Goal: Information Seeking & Learning: Learn about a topic

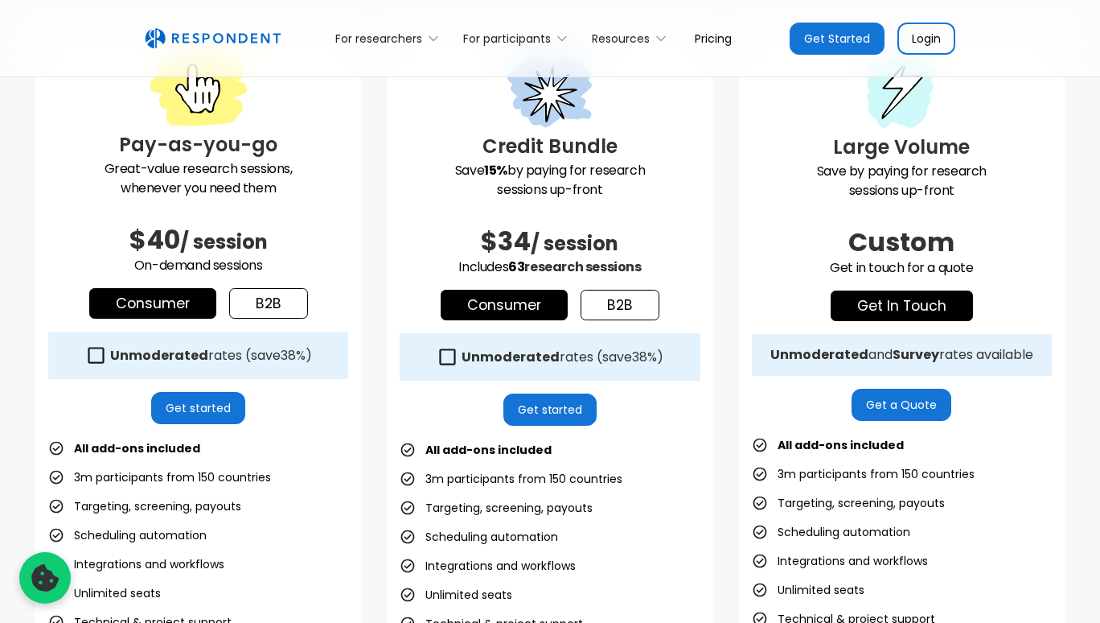
scroll to position [481, 0]
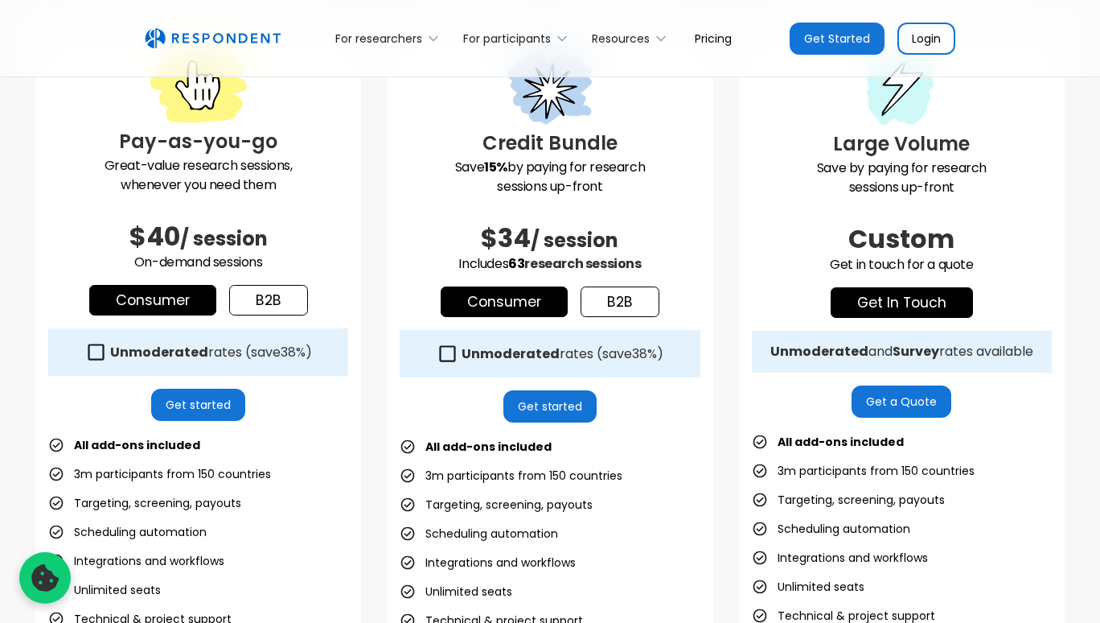
click at [98, 353] on icon at bounding box center [96, 352] width 22 height 22
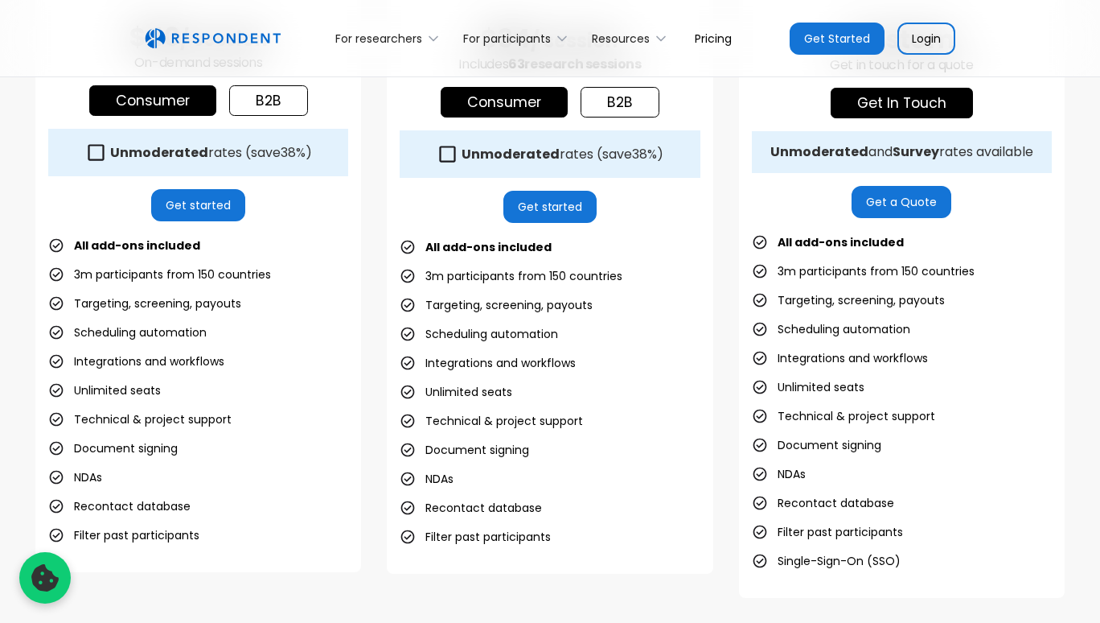
scroll to position [649, 0]
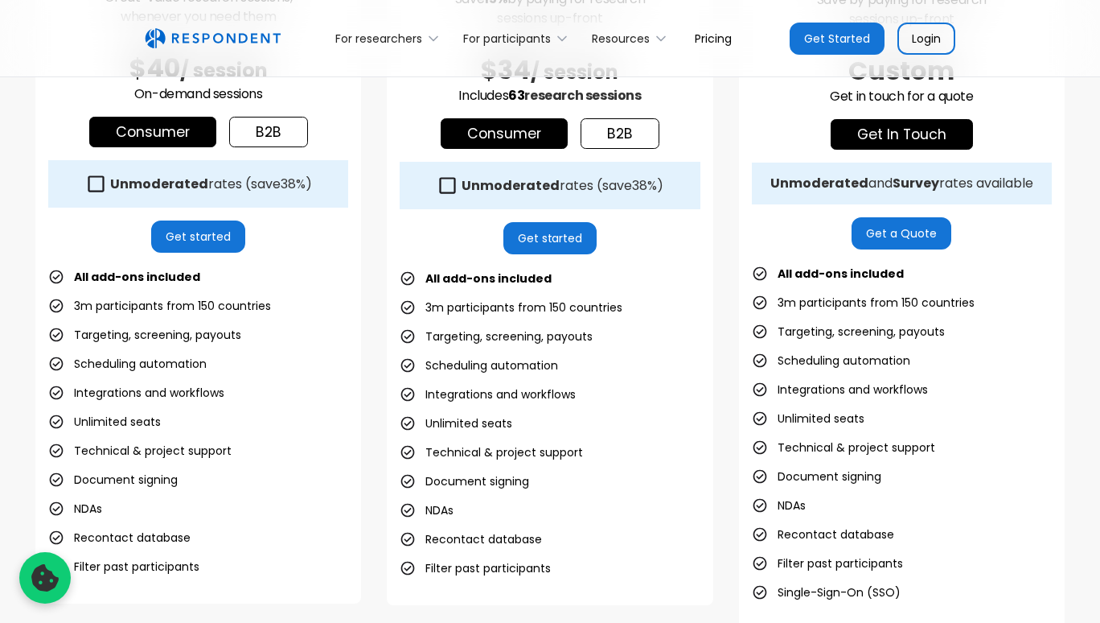
click at [97, 187] on icon at bounding box center [96, 184] width 22 height 22
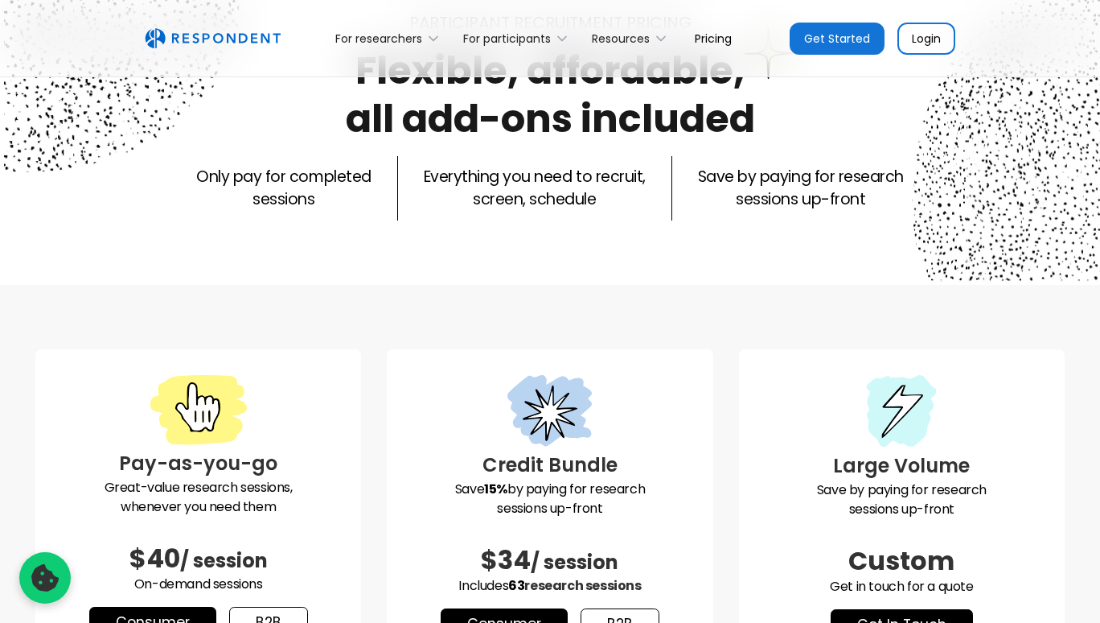
scroll to position [0, 0]
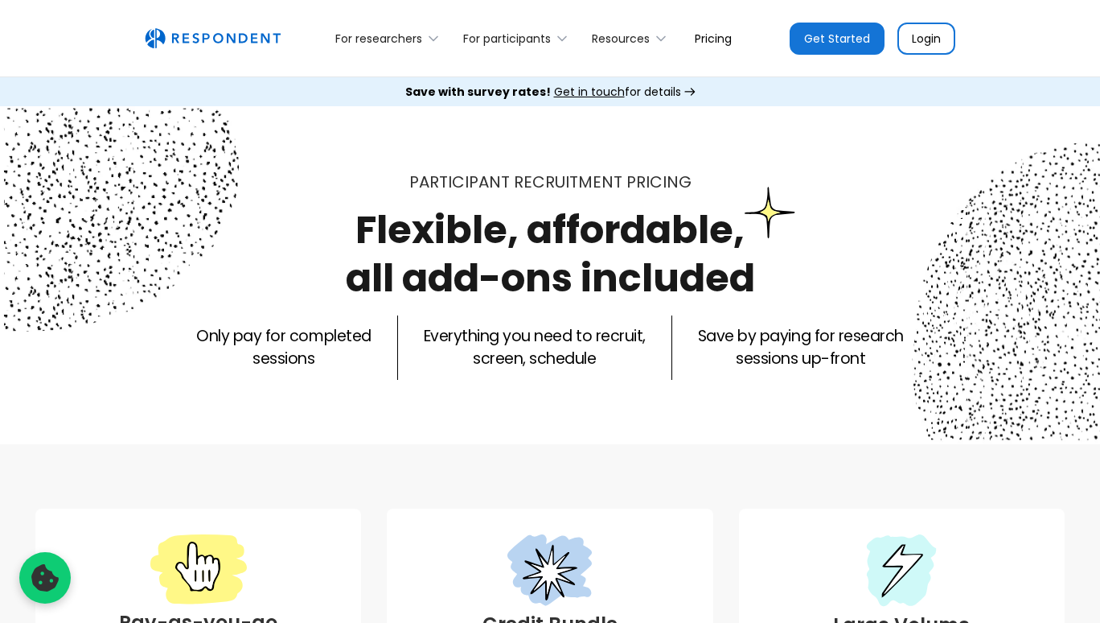
click at [565, 91] on span "Get in touch" at bounding box center [589, 92] width 71 height 16
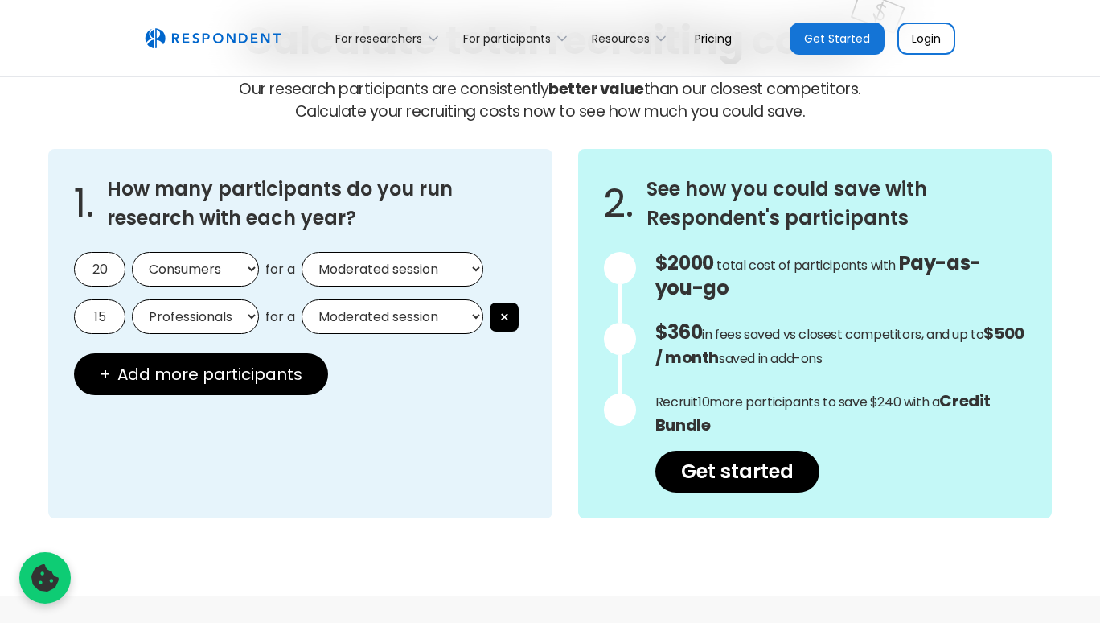
scroll to position [1405, 0]
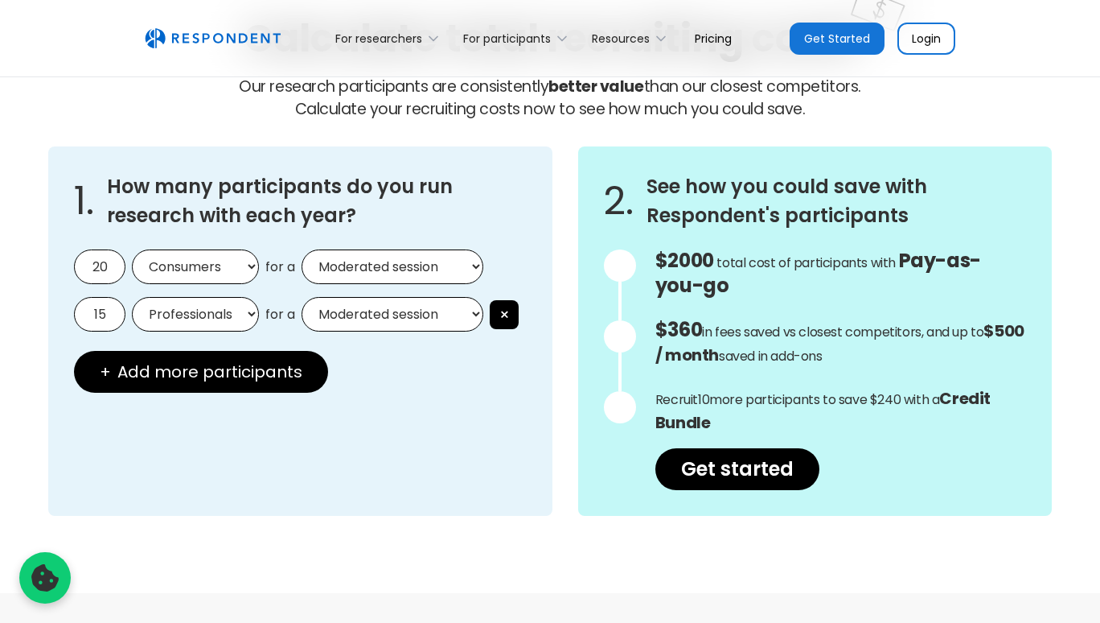
click at [99, 266] on input "20" at bounding box center [99, 266] width 51 height 35
type input "5"
click at [107, 320] on input "15" at bounding box center [99, 314] width 51 height 35
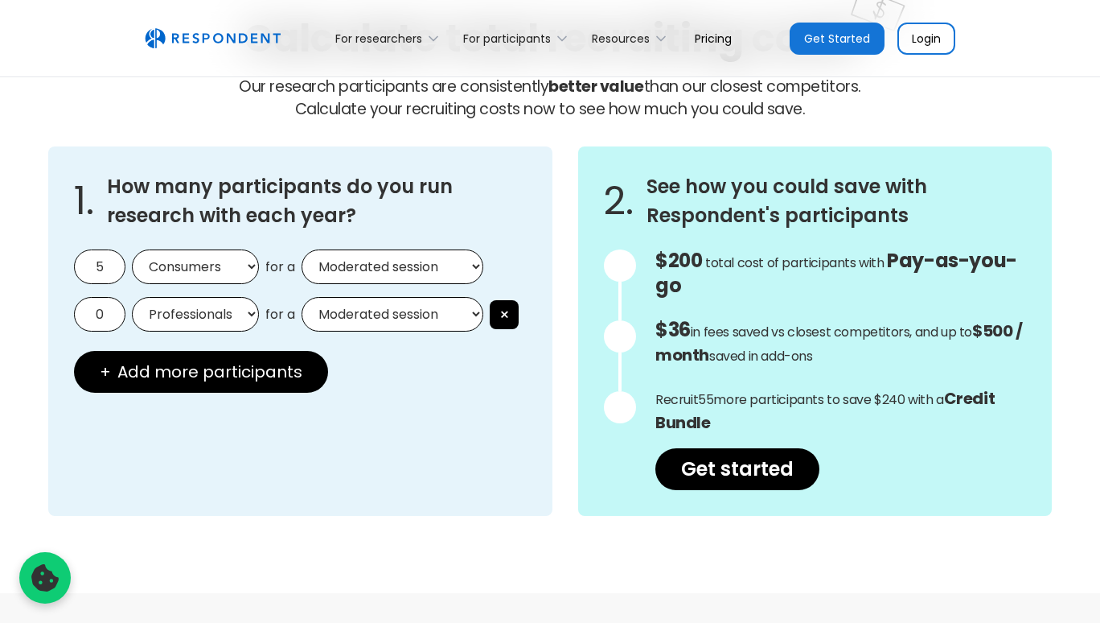
type input "0"
click at [510, 445] on div "1. How many participants do you run research with each year? 5 Consumers Profes…" at bounding box center [300, 330] width 504 height 369
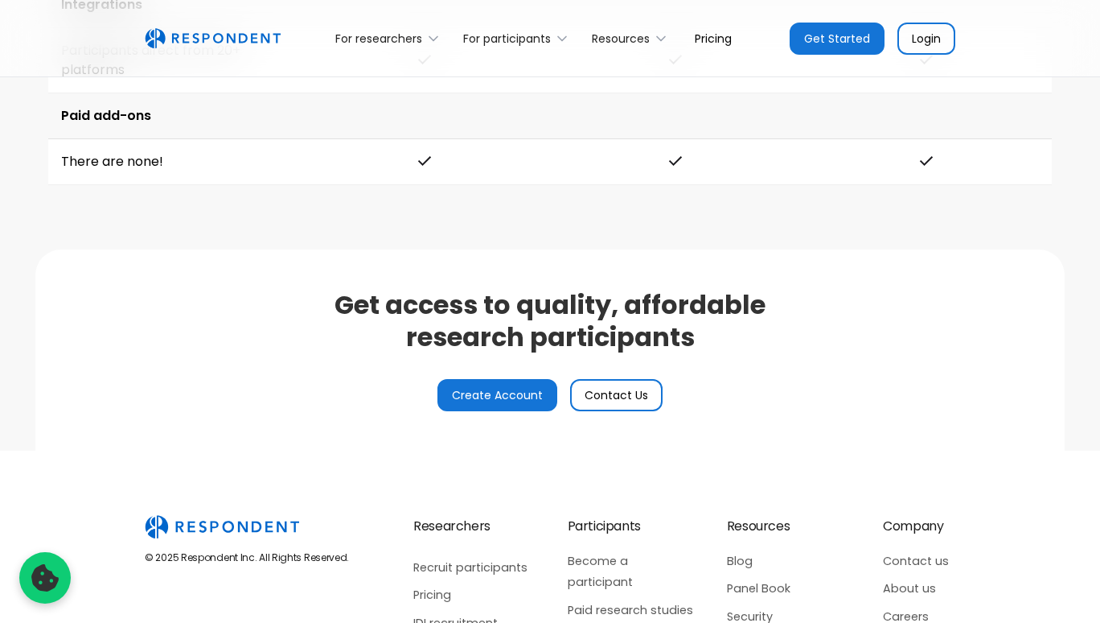
scroll to position [3956, 0]
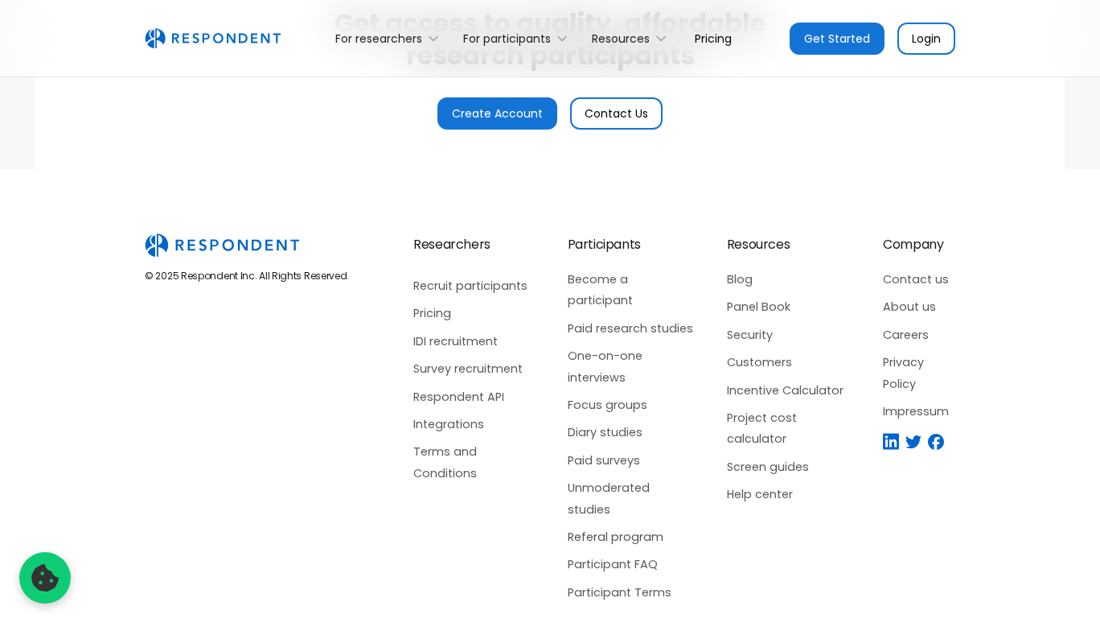
click at [634, 526] on link "Referal program" at bounding box center [631, 536] width 127 height 21
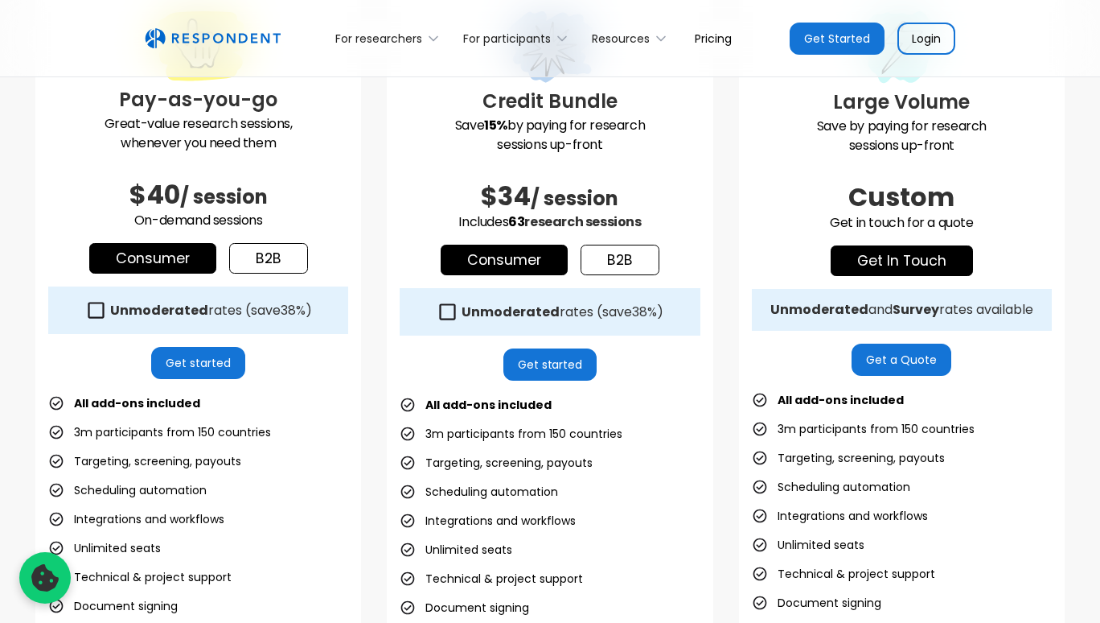
scroll to position [519, 0]
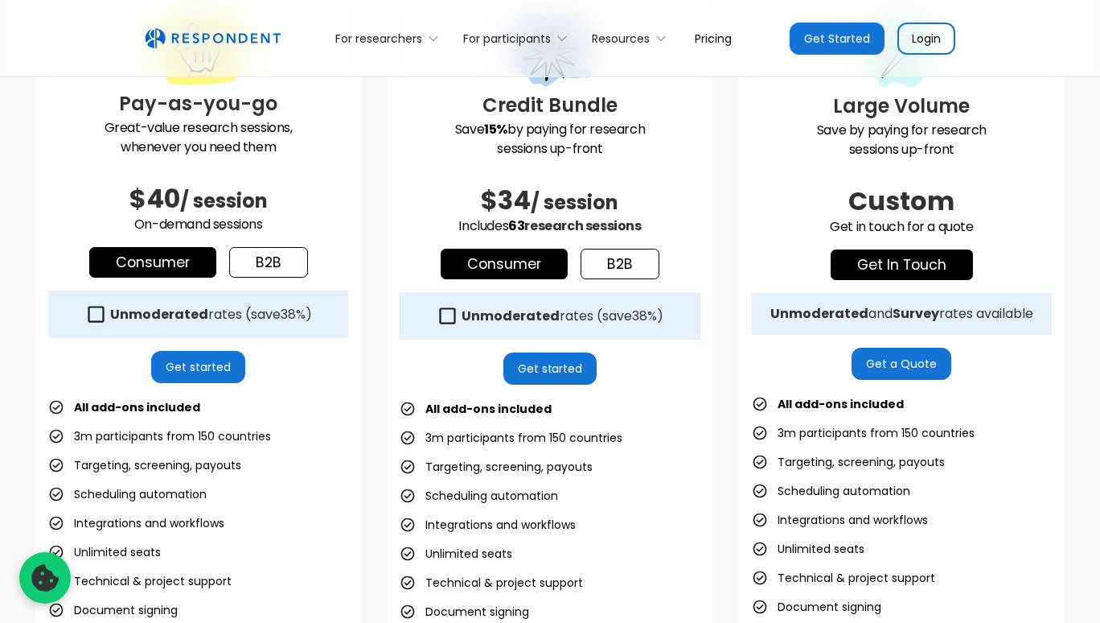
click at [279, 268] on link "b2b" at bounding box center [268, 262] width 79 height 31
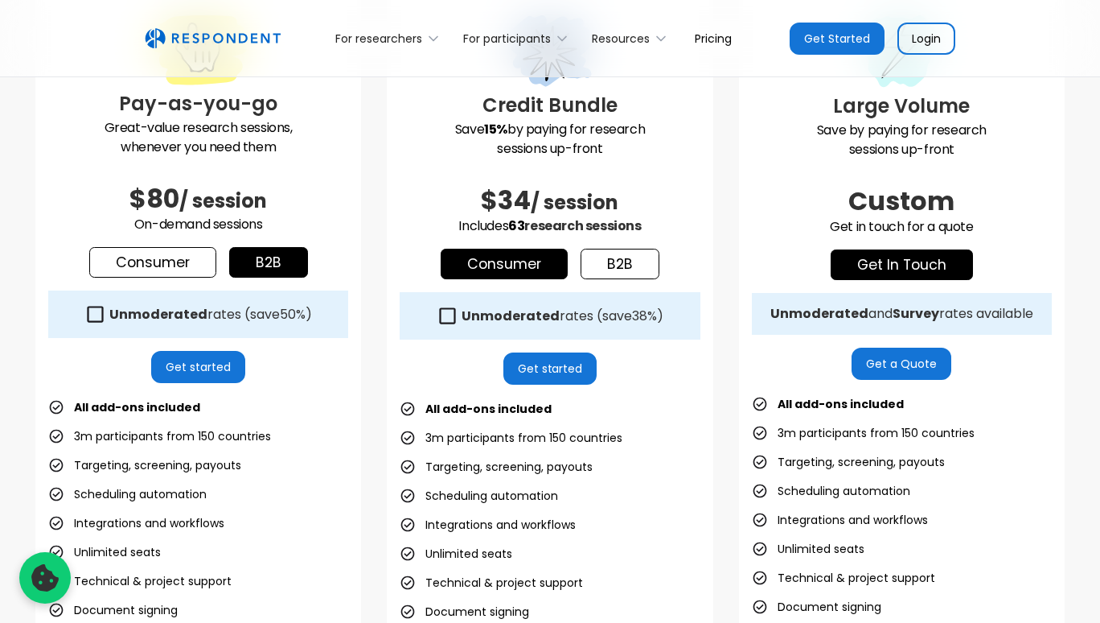
click at [166, 256] on link "Consumer" at bounding box center [152, 262] width 127 height 31
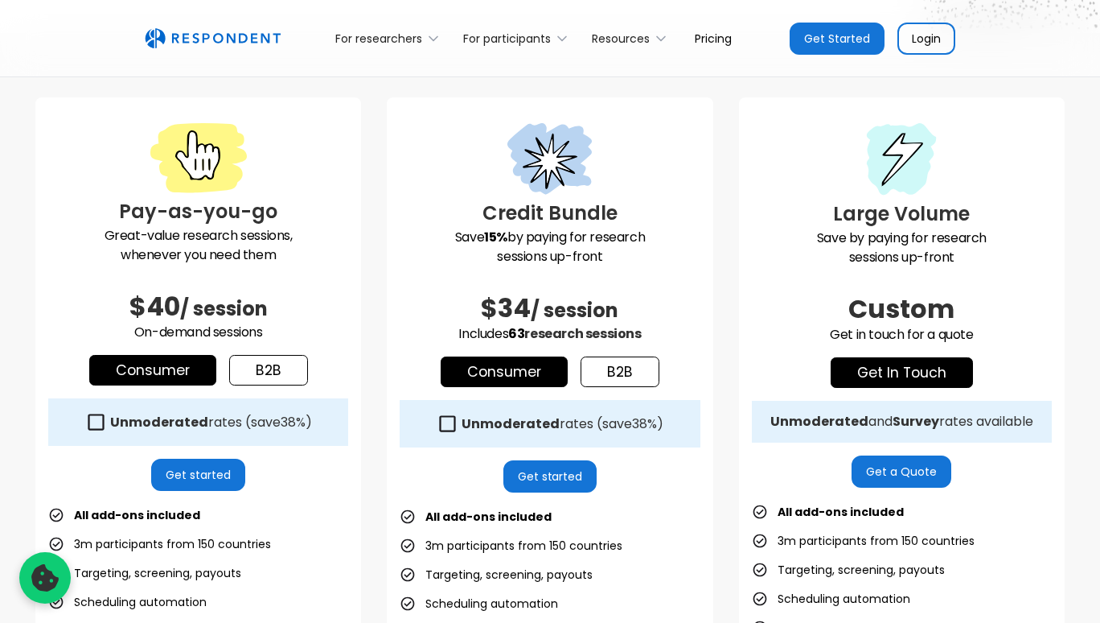
scroll to position [468, 0]
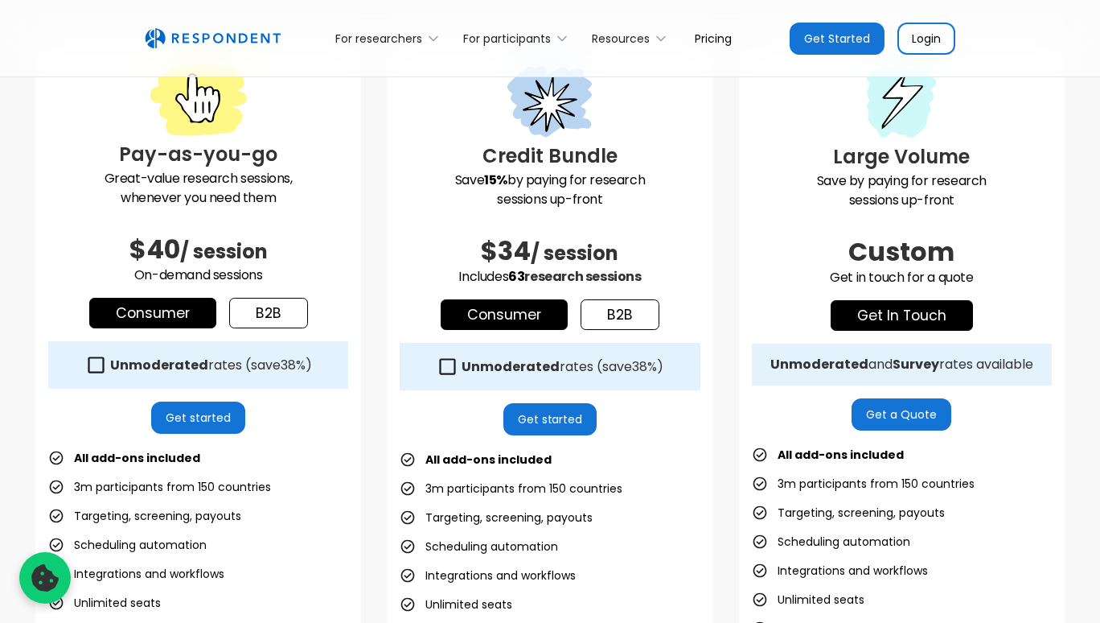
click at [627, 310] on link "b2b" at bounding box center [620, 314] width 79 height 31
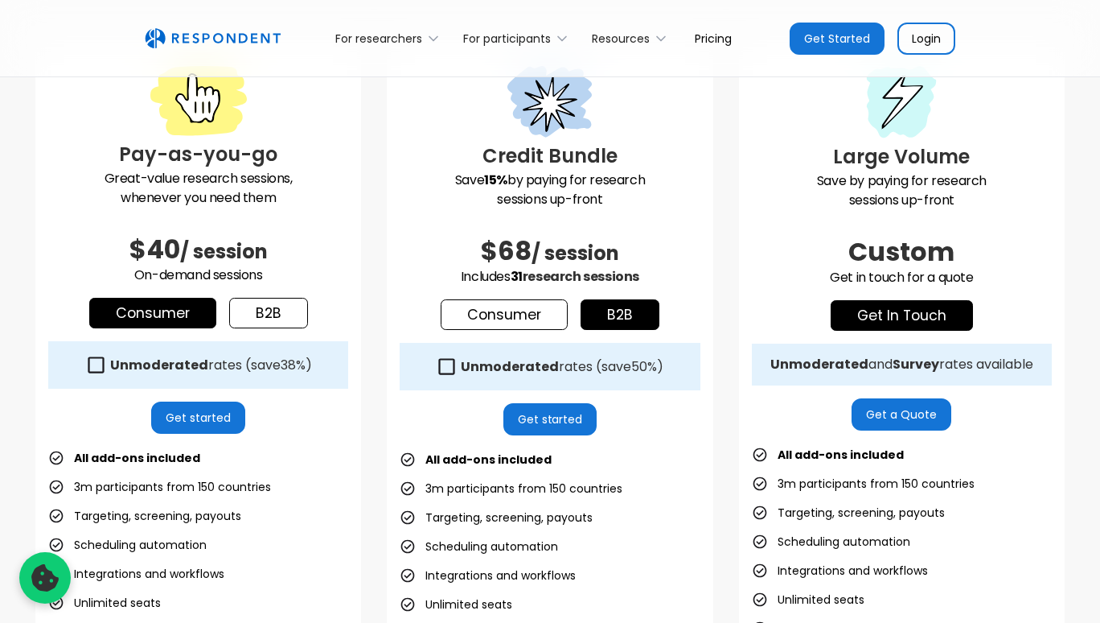
click at [536, 311] on link "Consumer" at bounding box center [504, 314] width 127 height 31
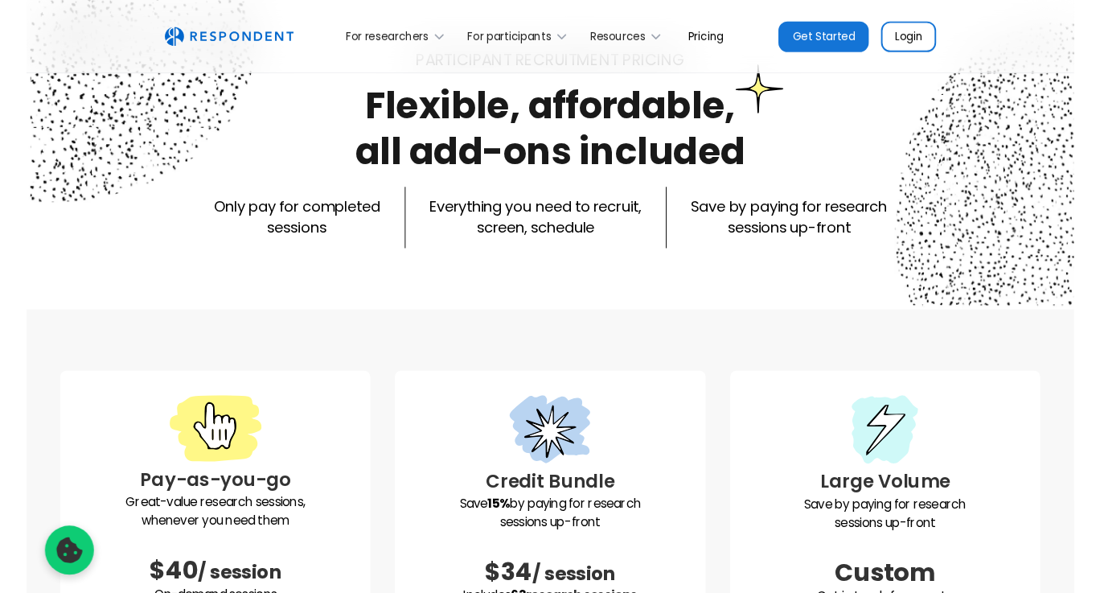
scroll to position [0, 0]
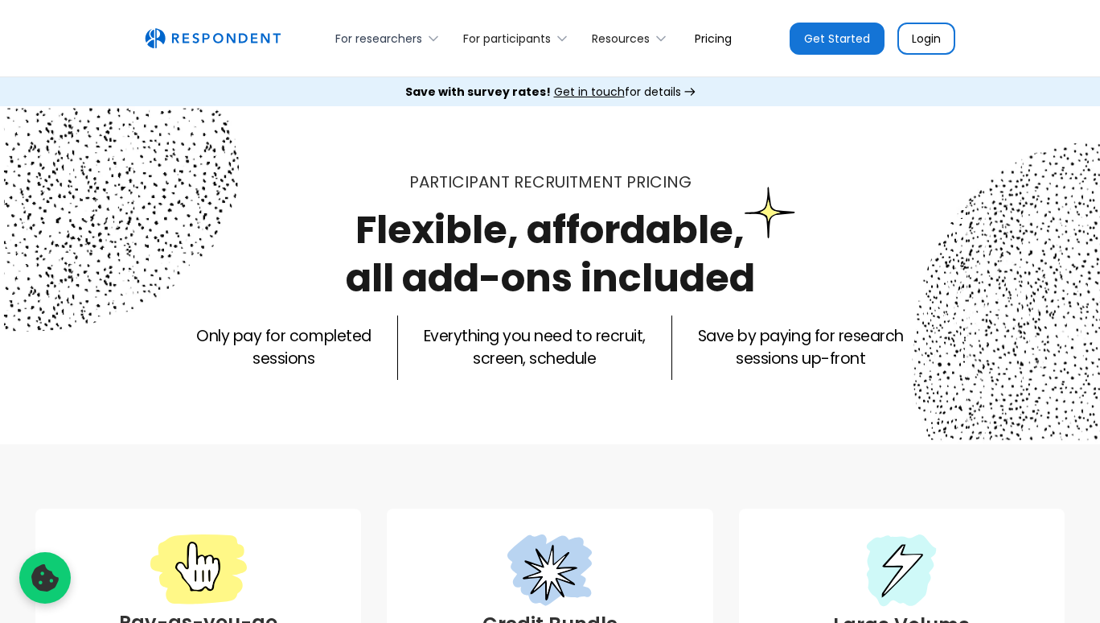
click at [394, 46] on div "For researchers" at bounding box center [378, 39] width 87 height 16
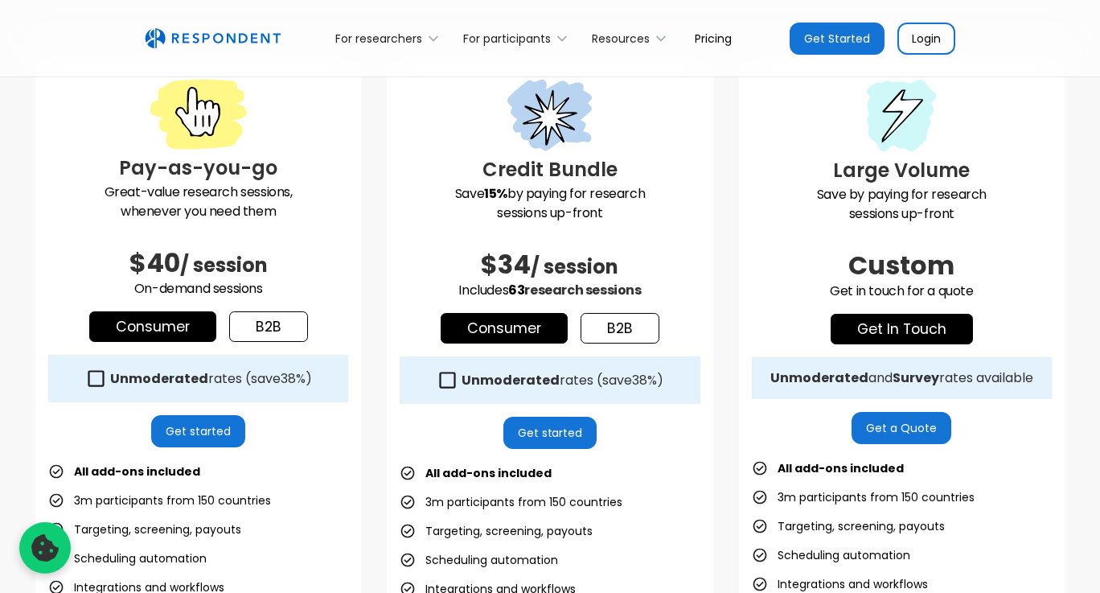
scroll to position [454, 0]
